Goal: Transaction & Acquisition: Purchase product/service

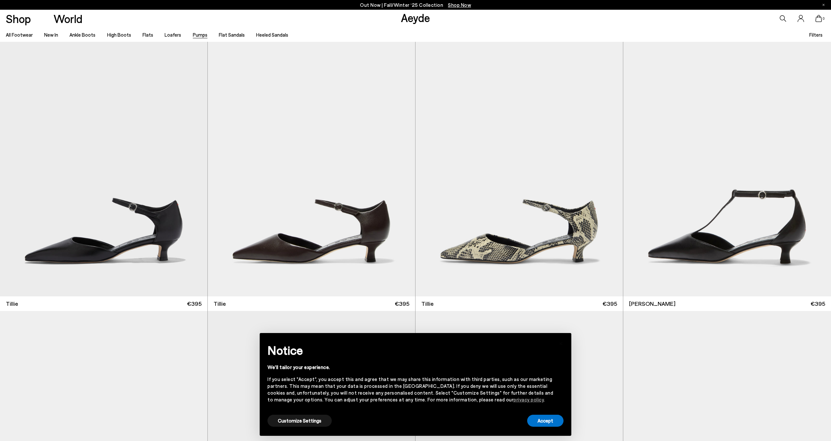
scroll to position [301, 0]
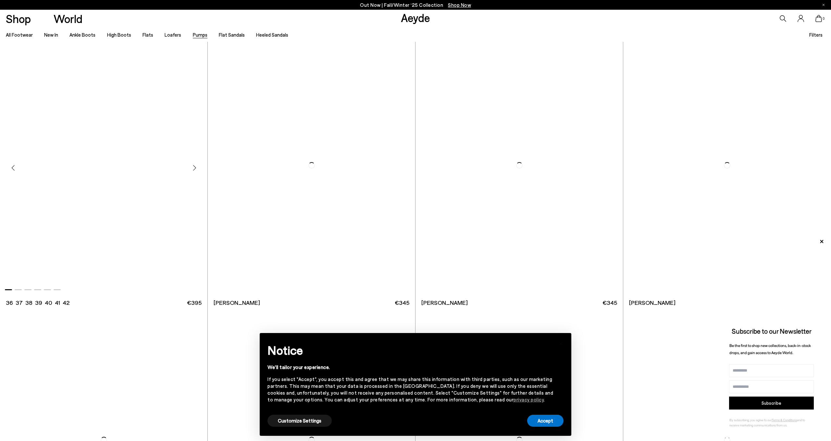
scroll to position [1939, 0]
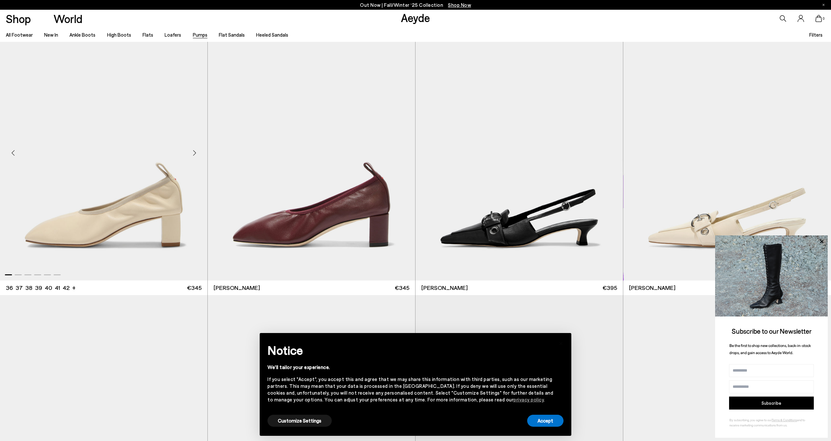
scroll to position [2615, 0]
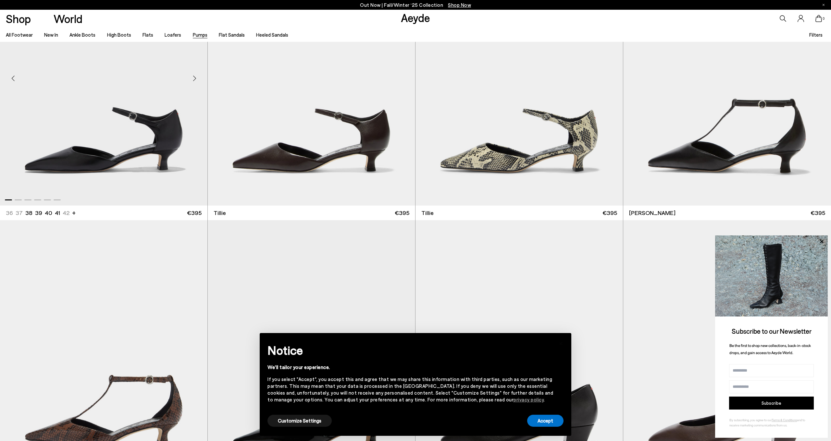
scroll to position [541, 0]
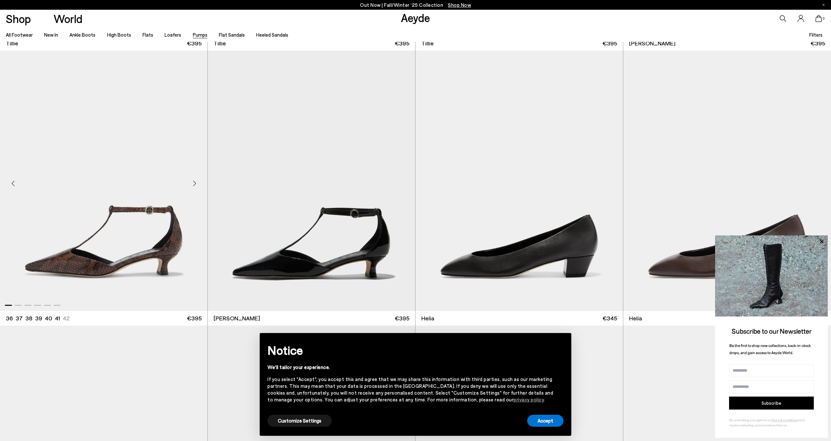
click at [118, 185] on img "1 / 6" at bounding box center [103, 181] width 207 height 260
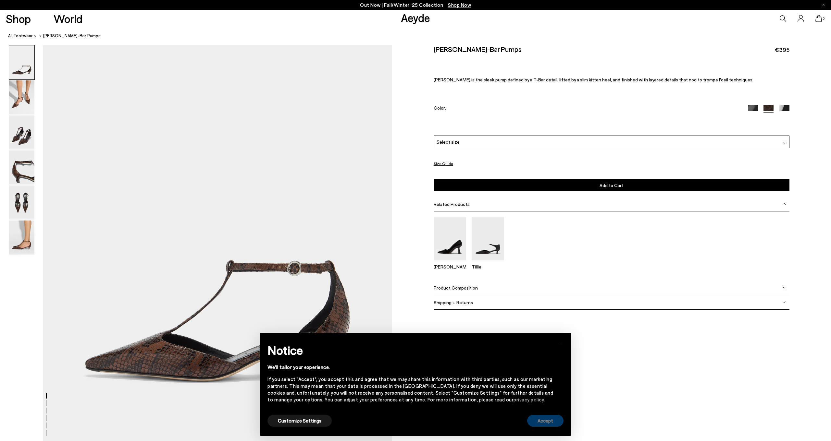
click at [536, 421] on button "Accept" at bounding box center [545, 421] width 36 height 12
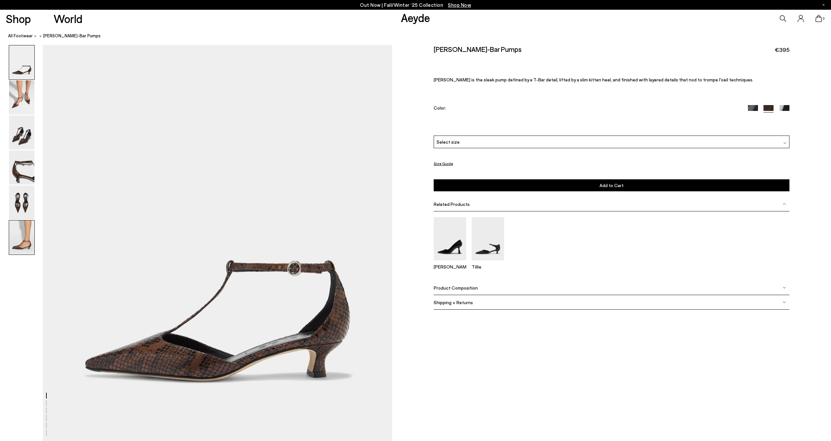
click at [29, 246] on img at bounding box center [21, 238] width 25 height 34
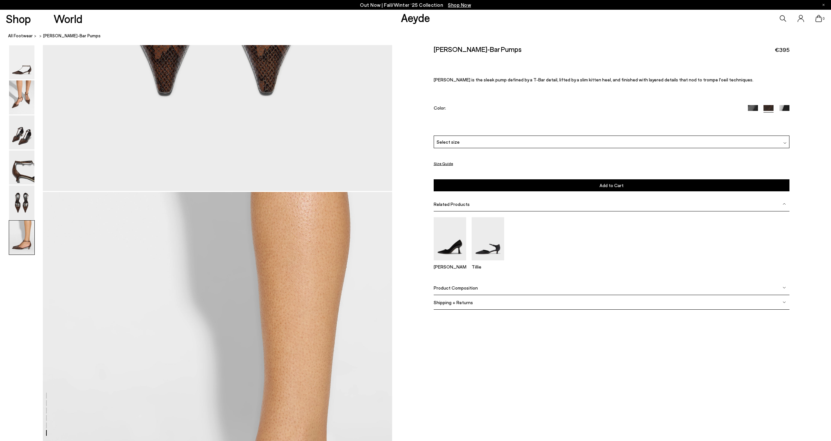
scroll to position [2308, 0]
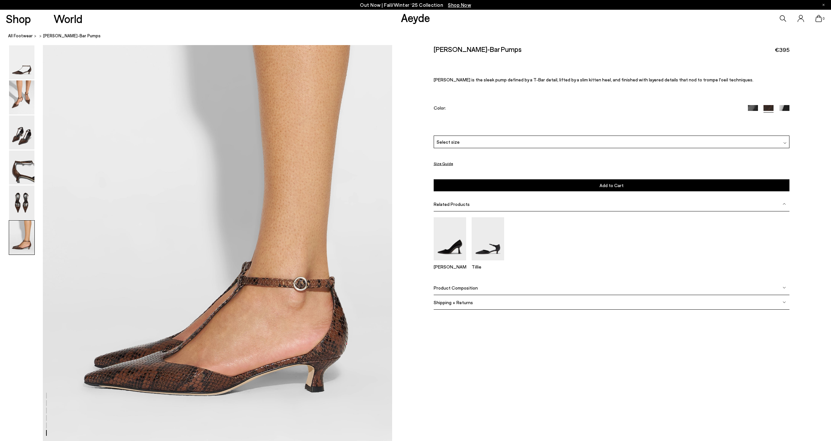
click at [579, 139] on div "Select size" at bounding box center [612, 142] width 356 height 13
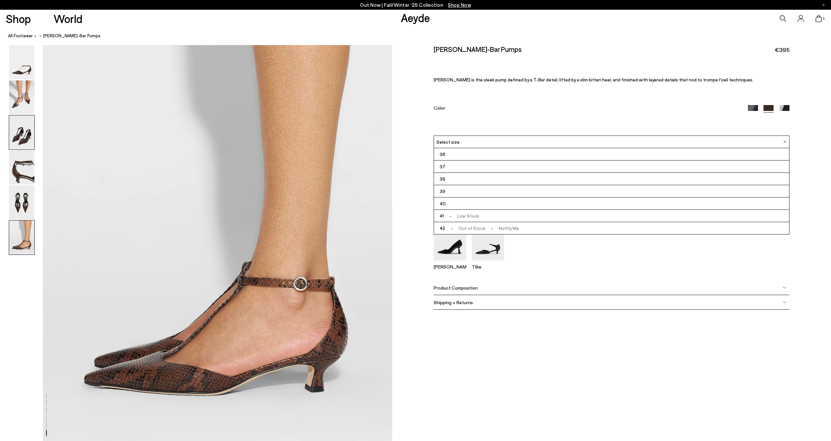
click at [32, 138] on img at bounding box center [21, 133] width 25 height 34
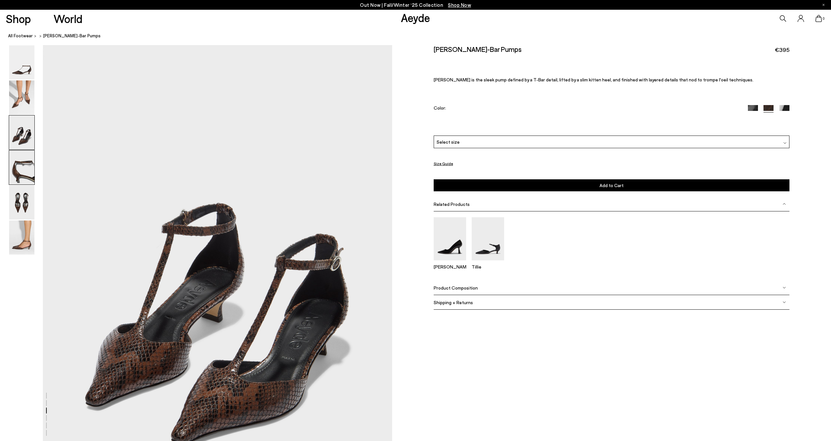
click at [27, 156] on img at bounding box center [21, 168] width 25 height 34
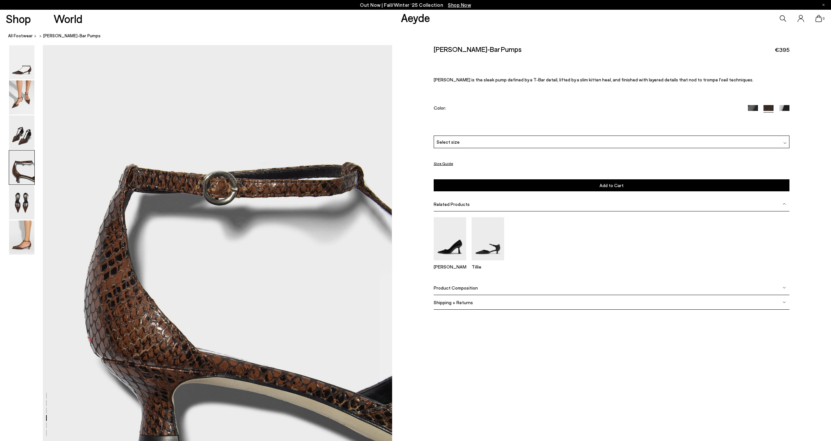
scroll to position [1514, 0]
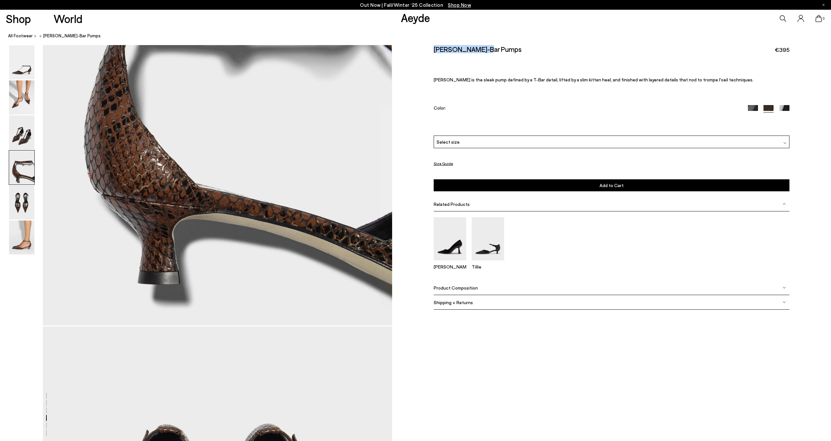
drag, startPoint x: 520, startPoint y: 51, endPoint x: 418, endPoint y: 49, distance: 102.2
click at [411, 49] on div "Size Guide Shoes Belt Our shoes come in European sizing. The easiest way to mea…" at bounding box center [611, 184] width 439 height 278
